Goal: Information Seeking & Learning: Find contact information

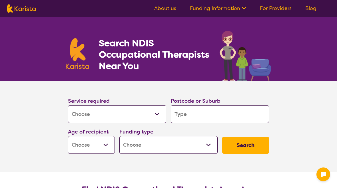
select select "[MEDICAL_DATA]"
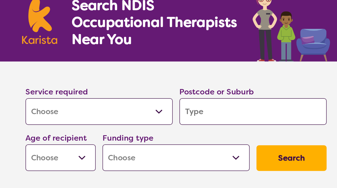
click at [171, 105] on input "search" at bounding box center [220, 114] width 98 height 18
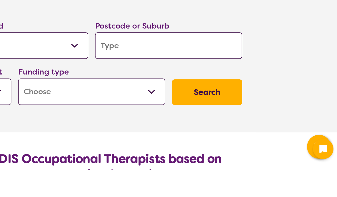
type input "4"
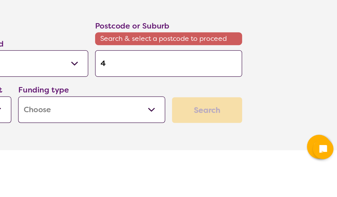
type input "41"
type input "415"
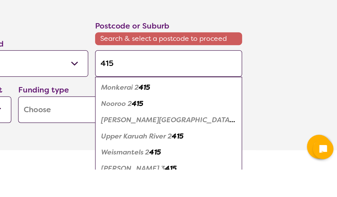
type input "4151"
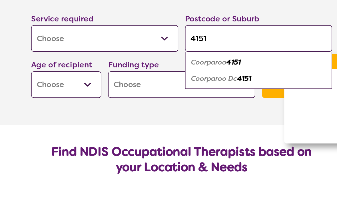
type input "4151"
click at [175, 127] on em "Coorparoo" at bounding box center [187, 130] width 24 height 6
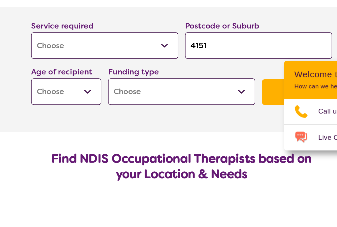
scroll to position [27, 0]
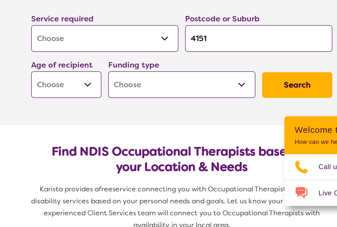
click at [68, 109] on select "Early Childhood - 0 to 9 Child - 10 to 11 Adolescent - 12 to 17 Adult - 18 to 6…" at bounding box center [91, 118] width 47 height 18
select select "EC"
click at [68, 109] on select "Early Childhood - 0 to 9 Child - 10 to 11 Adolescent - 12 to 17 Adult - 18 to 6…" at bounding box center [91, 118] width 47 height 18
select select "AD"
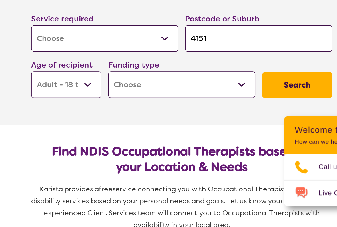
select select "AD"
click at [162, 109] on select "Home Care Package (HCP) National Disability Insurance Scheme (NDIS) I don't know" at bounding box center [168, 118] width 98 height 18
select select "NDIS"
click at [222, 109] on button "Search" at bounding box center [245, 117] width 47 height 17
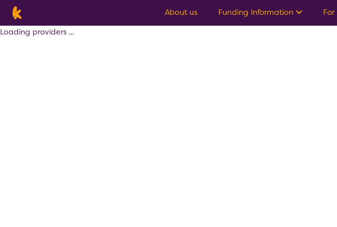
select select "by_score"
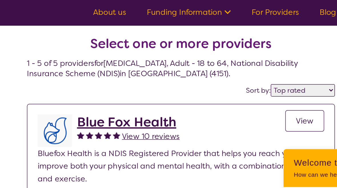
click at [245, 82] on span "View" at bounding box center [251, 80] width 12 height 7
